Goal: Task Accomplishment & Management: Use online tool/utility

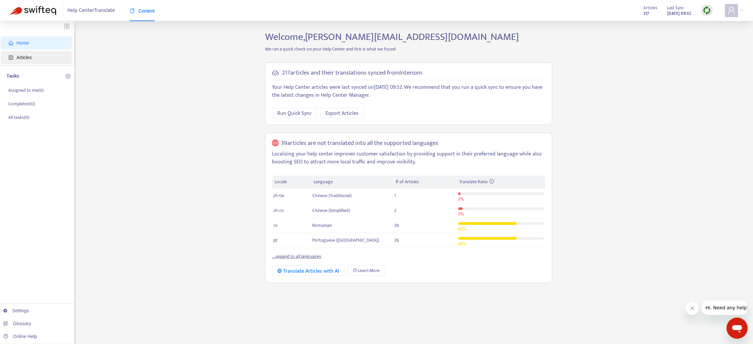
click at [31, 58] on span "Articles" at bounding box center [24, 57] width 15 height 5
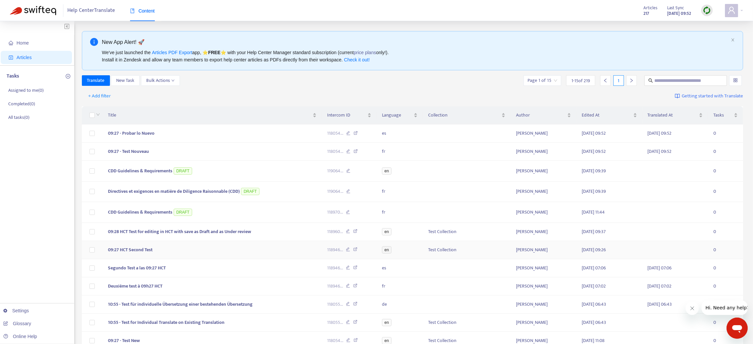
click at [243, 229] on td "09:27 HCT Second Test" at bounding box center [212, 250] width 219 height 18
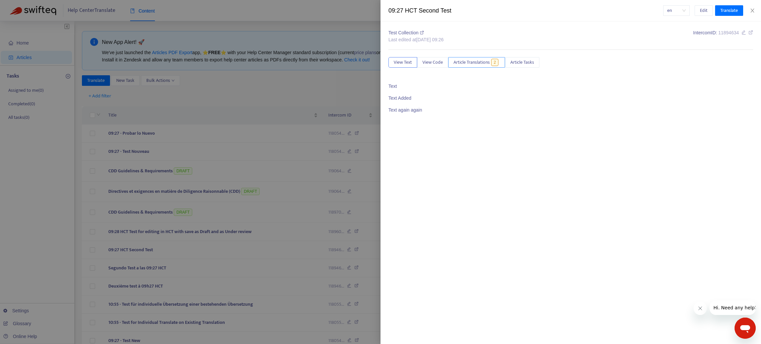
click at [479, 61] on span "Article Translations" at bounding box center [472, 62] width 36 height 7
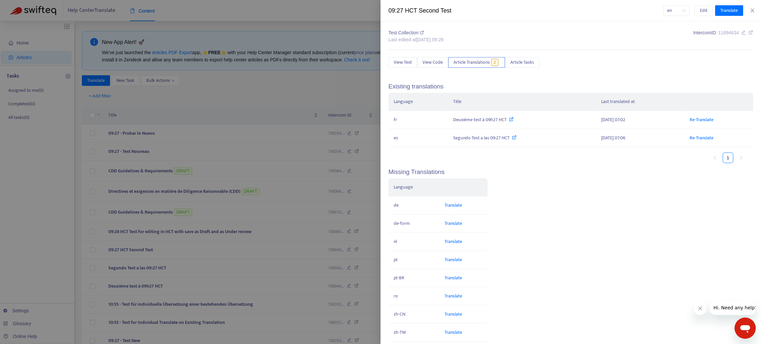
click at [253, 229] on div at bounding box center [380, 172] width 761 height 344
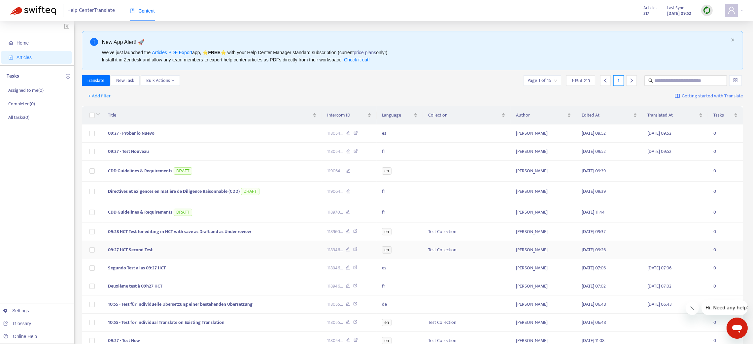
click at [346, 229] on icon at bounding box center [348, 250] width 4 height 6
click at [507, 40] on icon "close" at bounding box center [733, 40] width 4 height 4
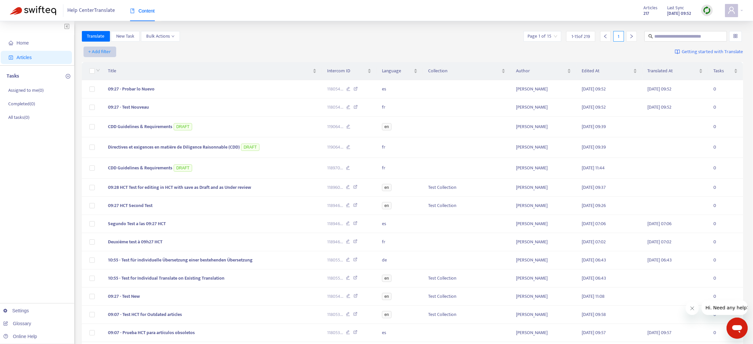
click at [100, 50] on span "+ Add filter" at bounding box center [100, 52] width 23 height 8
click at [108, 75] on span "Not translated to" at bounding box center [109, 75] width 41 height 7
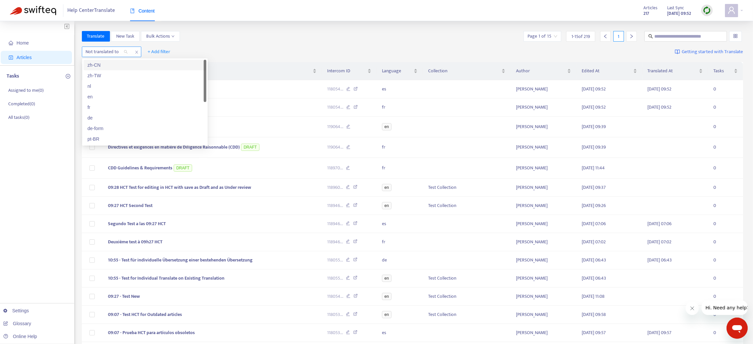
click at [124, 53] on div "Not translated to" at bounding box center [106, 52] width 49 height 10
click at [109, 143] on div "es" at bounding box center [145, 139] width 123 height 11
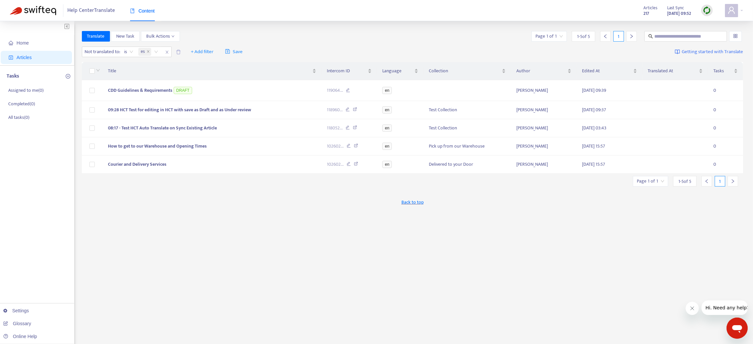
click at [334, 48] on div "Not translated to : is es + Add filter Save Getting started with Translate" at bounding box center [413, 52] width 662 height 16
click at [349, 147] on icon at bounding box center [349, 147] width 4 height 6
drag, startPoint x: 217, startPoint y: 147, endPoint x: 86, endPoint y: 141, distance: 130.9
click at [86, 141] on tr "How to get to our Warehouse and Opening Times 102602 ... en Pick up from our Wa…" at bounding box center [413, 146] width 662 height 18
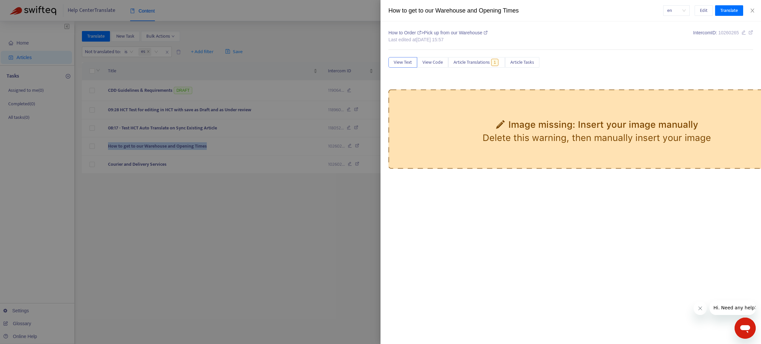
copy tr "How to get to our Warehouse and Opening Times"
click at [507, 8] on icon "close" at bounding box center [752, 10] width 5 height 5
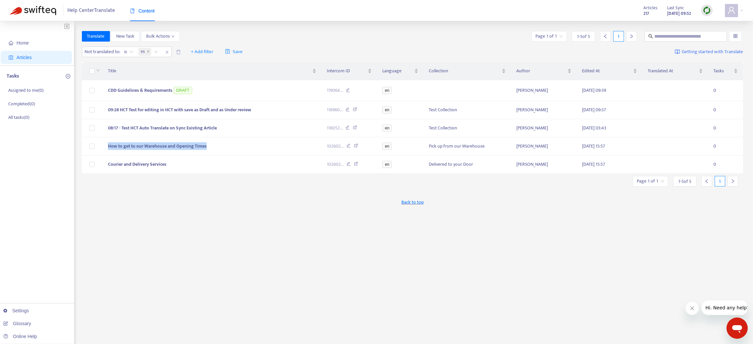
click at [507, 10] on img at bounding box center [707, 10] width 8 height 8
click at [507, 22] on link "Quick Sync" at bounding box center [721, 24] width 28 height 8
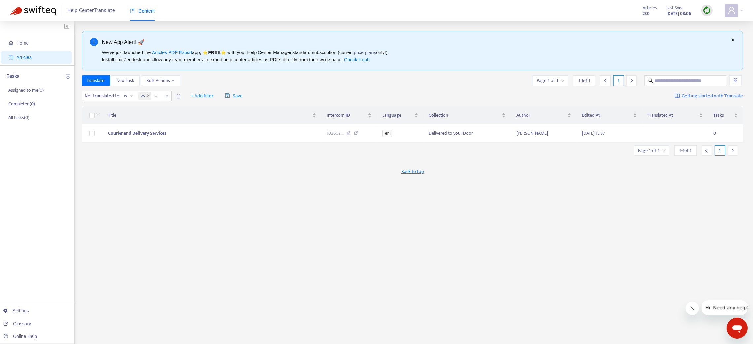
click at [507, 39] on icon "close" at bounding box center [733, 40] width 4 height 4
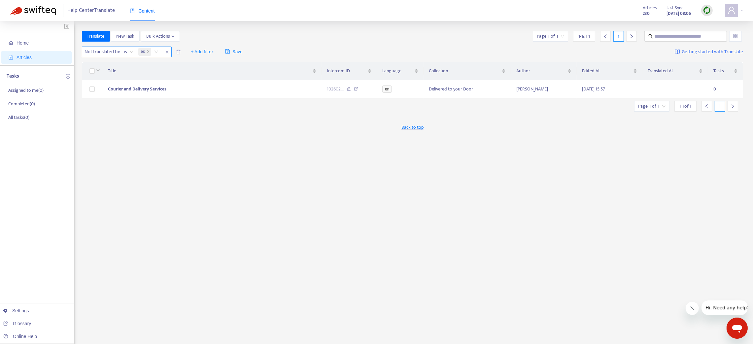
click at [167, 52] on icon "close" at bounding box center [167, 52] width 4 height 4
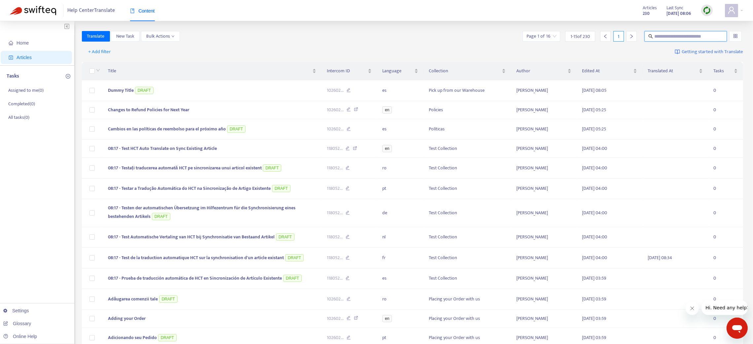
click at [507, 33] on input "text" at bounding box center [686, 36] width 63 height 7
paste input "**********"
type input "**********"
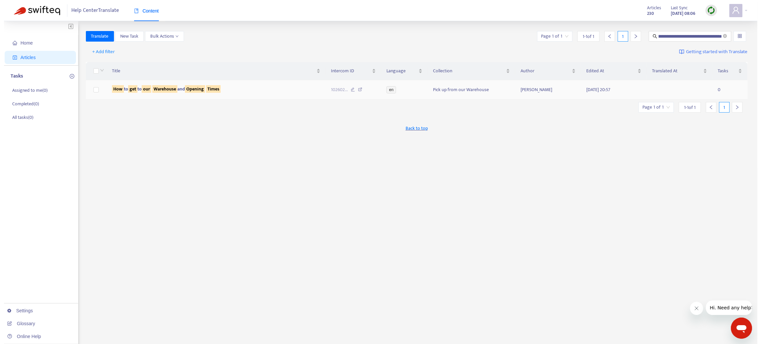
scroll to position [0, 0]
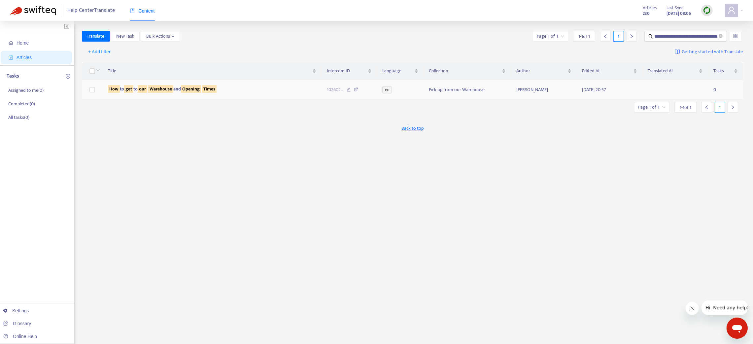
click at [271, 94] on td "How to get to our Warehouse and Opening Times" at bounding box center [212, 89] width 219 height 19
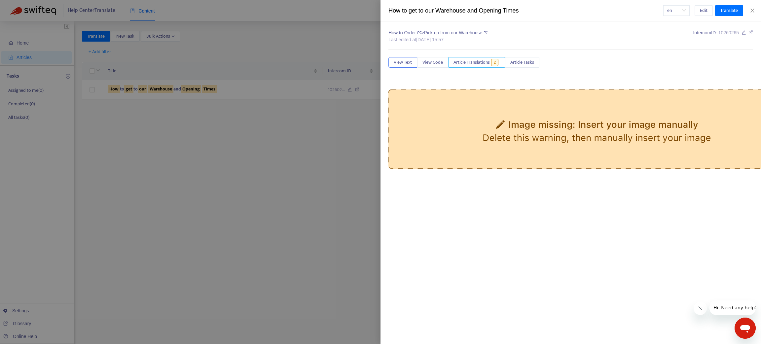
drag, startPoint x: 469, startPoint y: 59, endPoint x: 526, endPoint y: 263, distance: 212.0
click at [507, 229] on div "How to Order > Pick up from our Warehouse Last edited at [DATE] 15:57 Intercom …" at bounding box center [571, 182] width 381 height 323
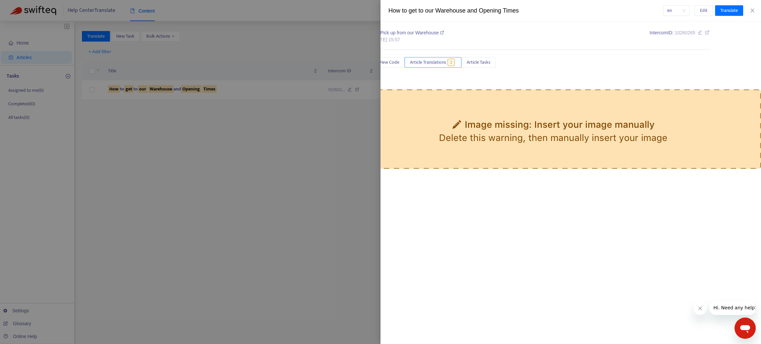
click at [431, 59] on span "Article Translations" at bounding box center [428, 62] width 36 height 7
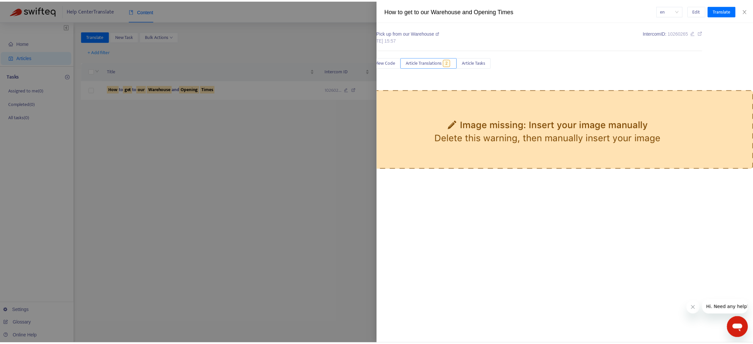
scroll to position [0, 0]
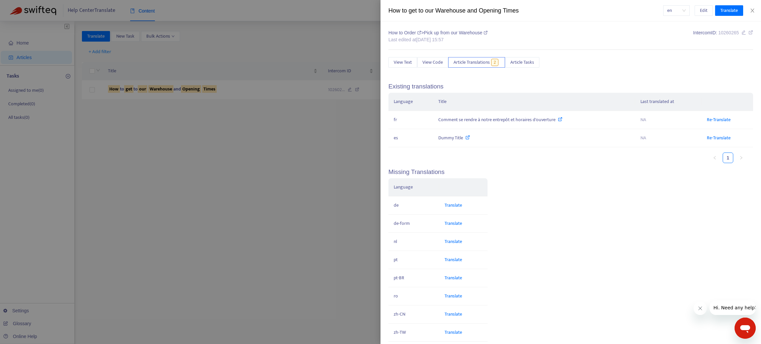
click at [240, 92] on div at bounding box center [380, 172] width 761 height 344
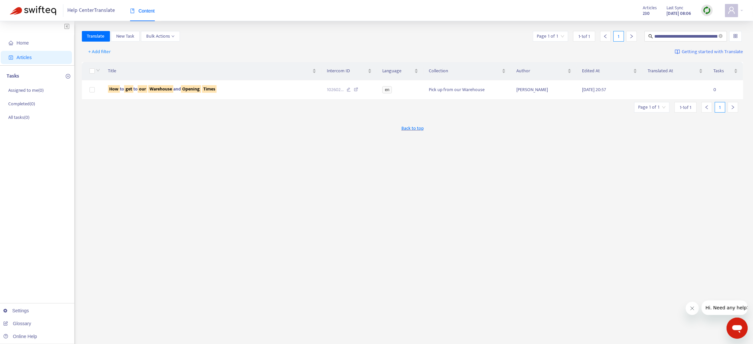
click at [240, 93] on div at bounding box center [212, 93] width 208 height 1
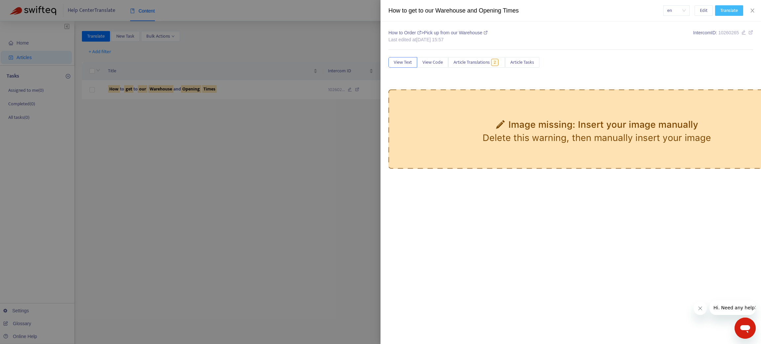
click at [507, 10] on span "Translate" at bounding box center [729, 10] width 18 height 7
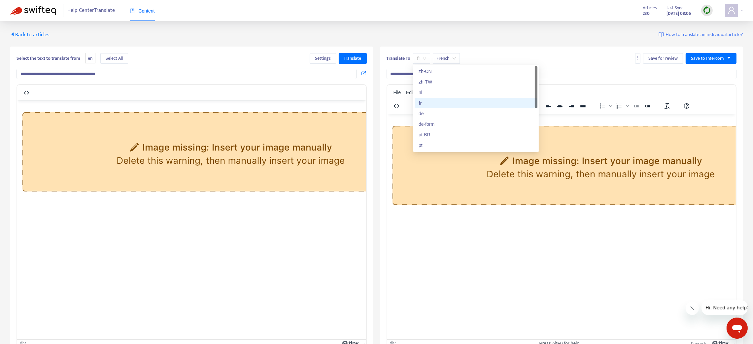
click at [426, 59] on span "fr" at bounding box center [421, 59] width 9 height 10
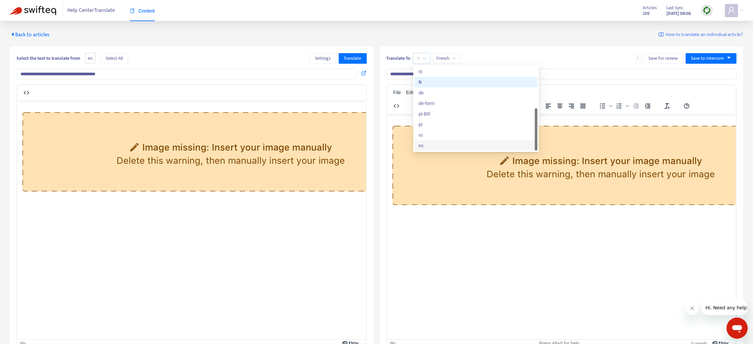
click at [425, 145] on div "es" at bounding box center [476, 145] width 115 height 7
type input "**********"
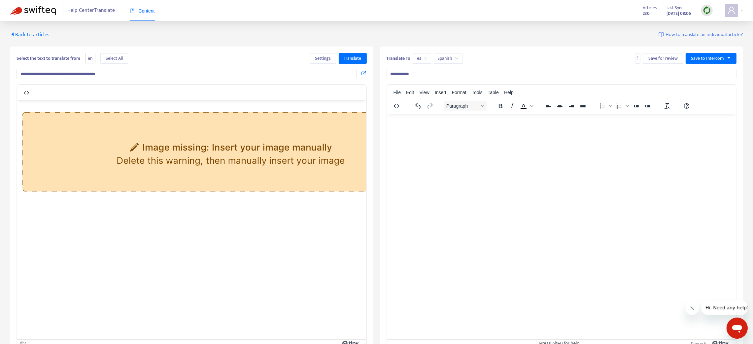
drag, startPoint x: 139, startPoint y: 74, endPoint x: 0, endPoint y: 74, distance: 139.4
click at [0, 74] on div "**********" at bounding box center [376, 188] width 753 height 334
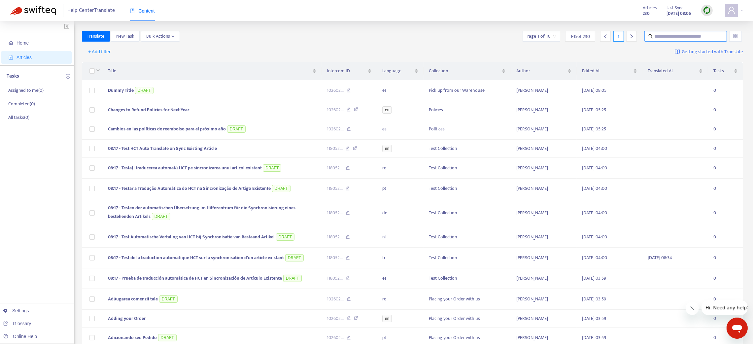
click at [507, 31] on span at bounding box center [686, 36] width 83 height 11
paste input "**********"
type input "**********"
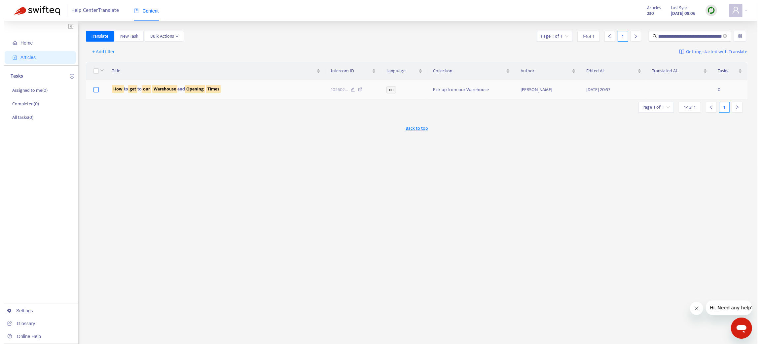
scroll to position [0, 0]
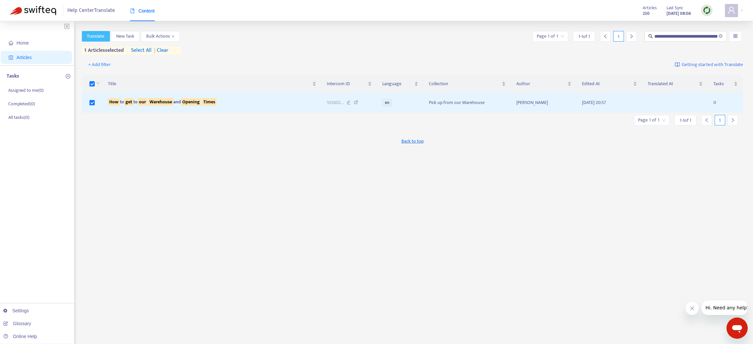
click at [99, 41] on button "Translate" at bounding box center [96, 36] width 28 height 11
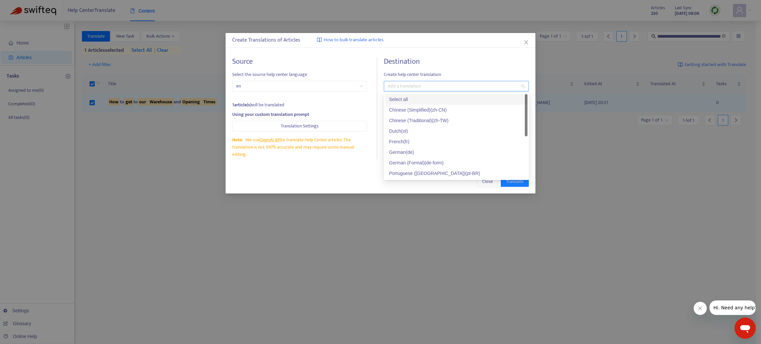
click at [400, 82] on div at bounding box center [452, 86] width 135 height 8
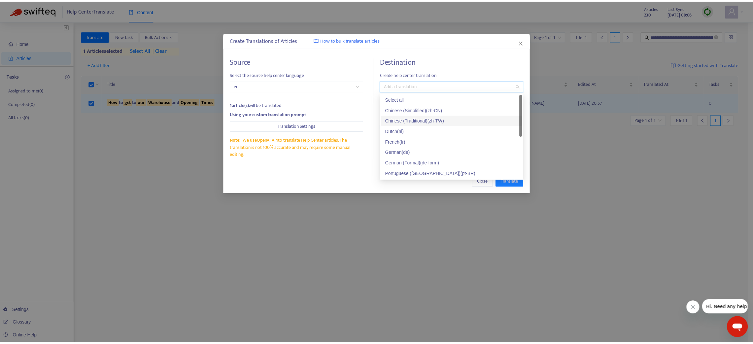
scroll to position [31, 0]
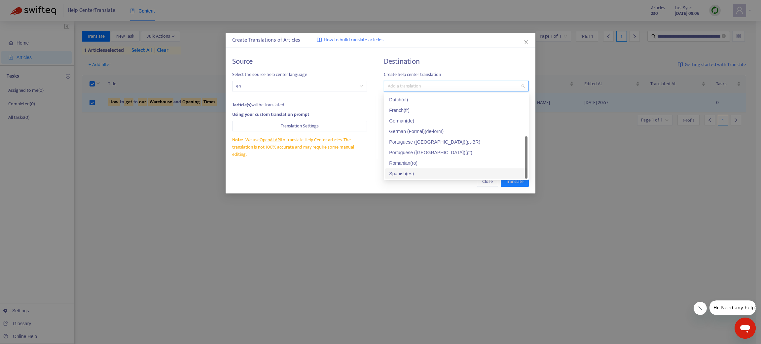
click at [408, 171] on div "Spanish ( es )" at bounding box center [456, 173] width 134 height 7
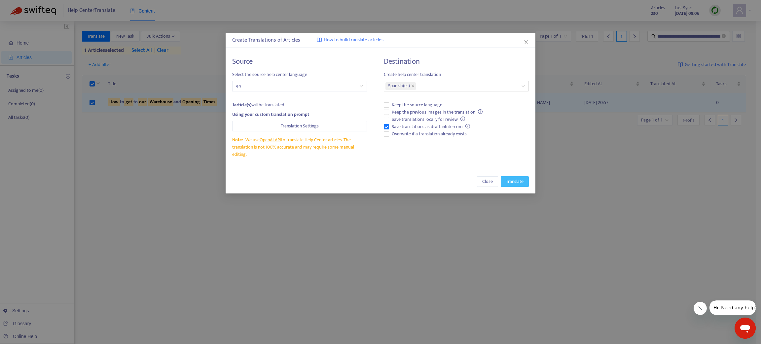
drag, startPoint x: 463, startPoint y: 190, endPoint x: 517, endPoint y: 180, distance: 54.4
click at [463, 188] on div "Close Translate" at bounding box center [381, 182] width 310 height 24
click at [507, 183] on span "Translate" at bounding box center [515, 181] width 18 height 7
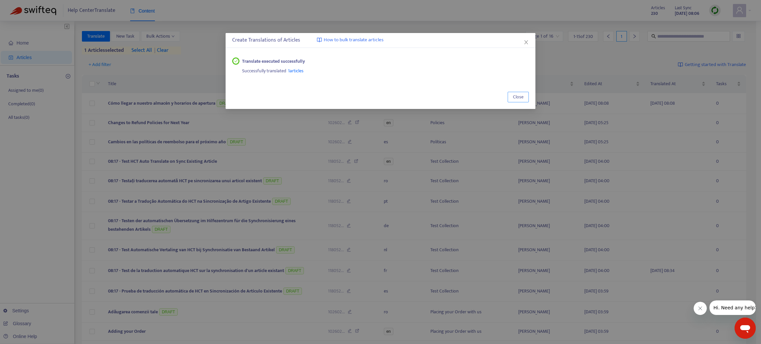
click at [507, 98] on span "Close" at bounding box center [518, 96] width 11 height 7
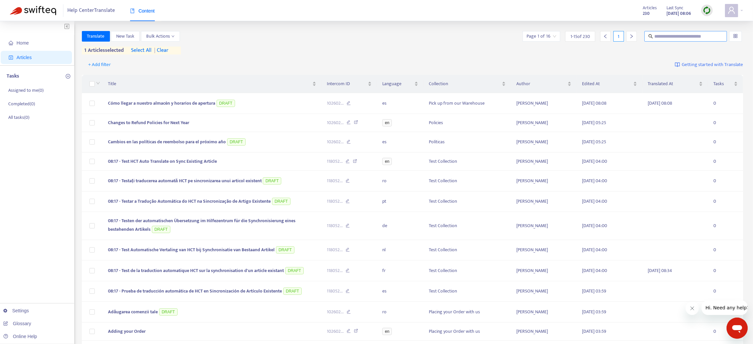
click at [507, 37] on input "text" at bounding box center [686, 36] width 63 height 7
paste input "**********"
type input "**********"
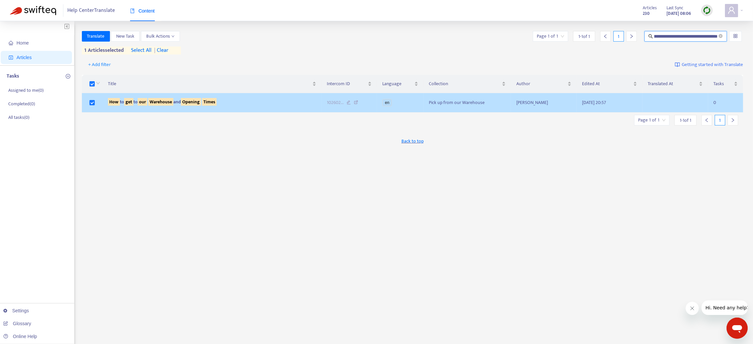
scroll to position [0, 0]
click at [257, 104] on div "How to get to our Warehouse and Opening Times" at bounding box center [212, 101] width 208 height 7
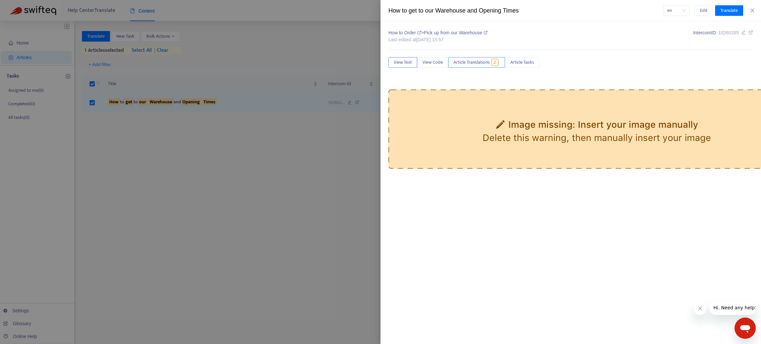
click at [475, 64] on span "Article Translations" at bounding box center [472, 62] width 36 height 7
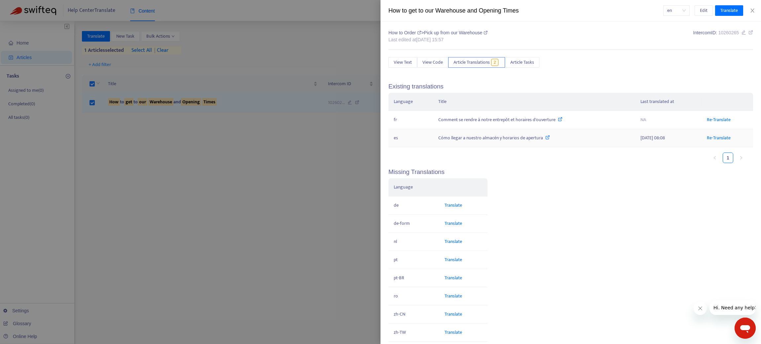
click at [479, 136] on div "Cómo llegar a nuestro almacén y horarios de apertura" at bounding box center [534, 137] width 192 height 7
click at [479, 138] on div "Cómo llegar a nuestro almacén y horarios de apertura" at bounding box center [534, 137] width 192 height 7
click at [507, 141] on div "Cómo llegar a nuestro almacén y horarios de apertura" at bounding box center [534, 137] width 192 height 7
click at [507, 140] on div "Cómo llegar a nuestro almacén y horarios de apertura" at bounding box center [534, 137] width 192 height 7
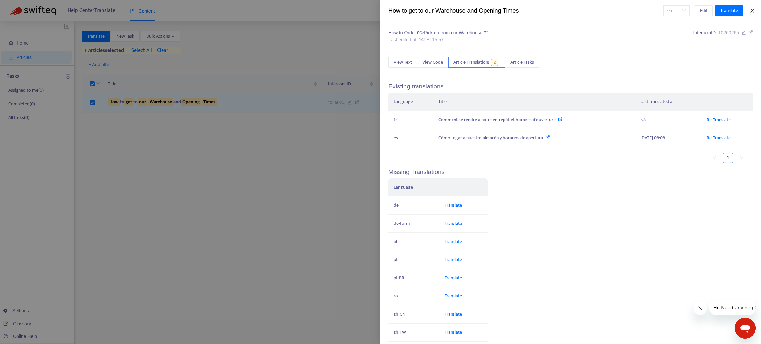
click at [507, 9] on icon "close" at bounding box center [752, 10] width 5 height 5
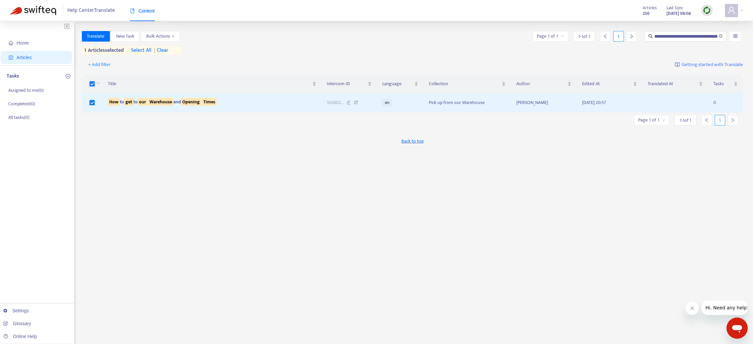
drag, startPoint x: 722, startPoint y: 35, endPoint x: 507, endPoint y: 65, distance: 217.0
click at [507, 35] on icon "close-circle" at bounding box center [721, 36] width 4 height 4
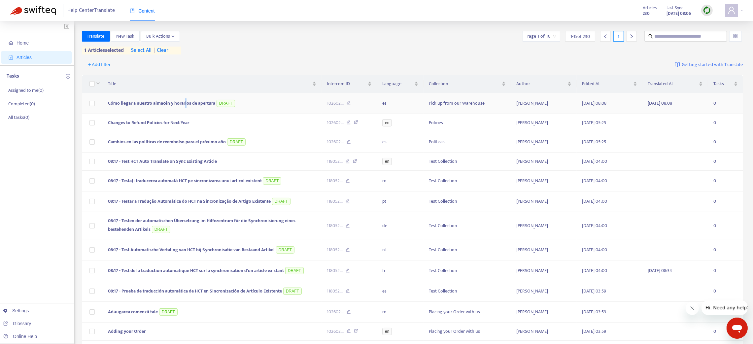
click at [185, 104] on span "Cómo llegar a nuestro almacén y horarios de apertura" at bounding box center [161, 103] width 107 height 8
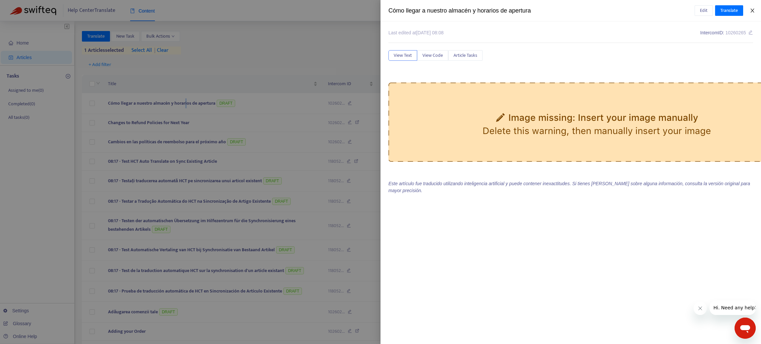
click at [507, 10] on button "Close" at bounding box center [752, 11] width 9 height 6
